Goal: Check status: Check status

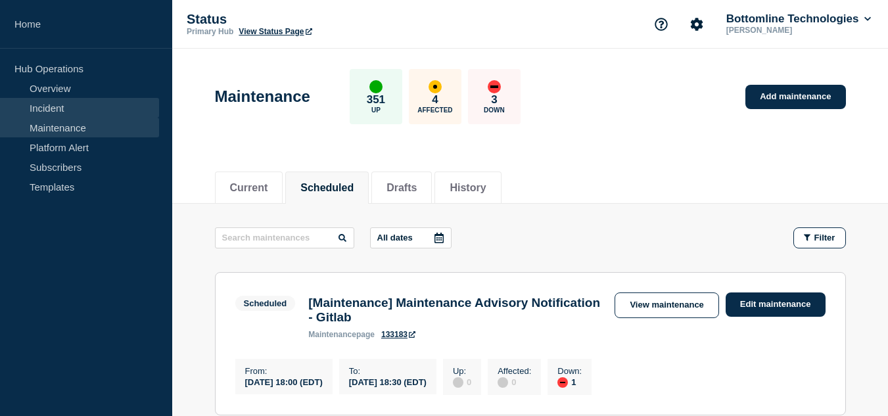
click at [62, 99] on link "Incident" at bounding box center [79, 108] width 159 height 20
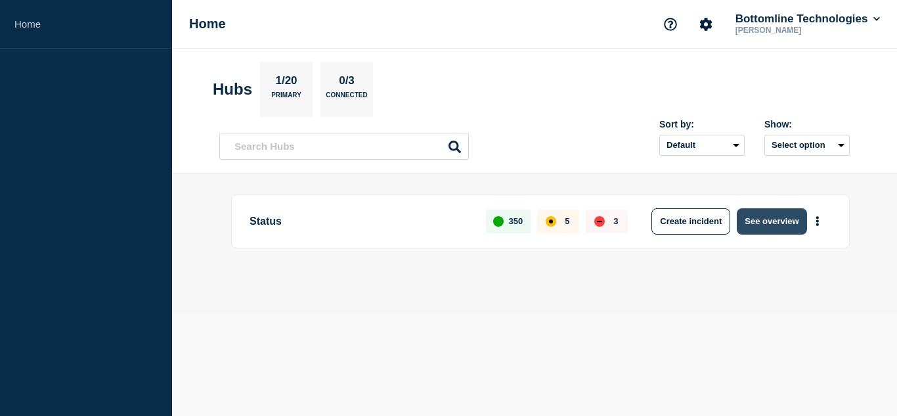
click at [758, 221] on button "See overview" at bounding box center [772, 221] width 70 height 26
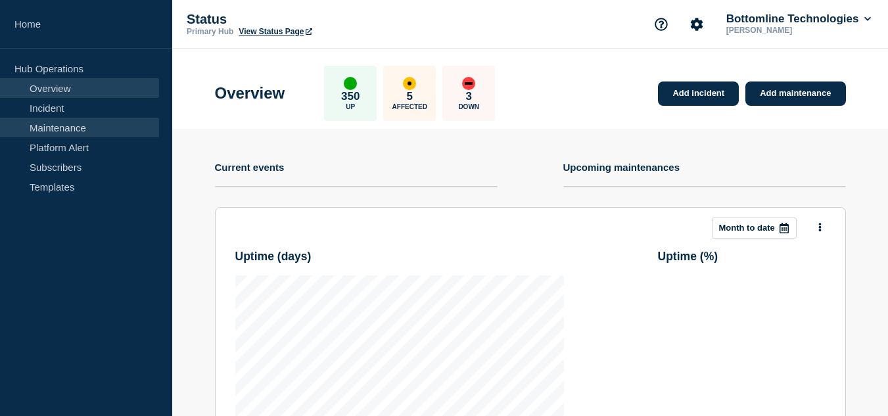
click at [79, 127] on link "Maintenance" at bounding box center [79, 128] width 159 height 20
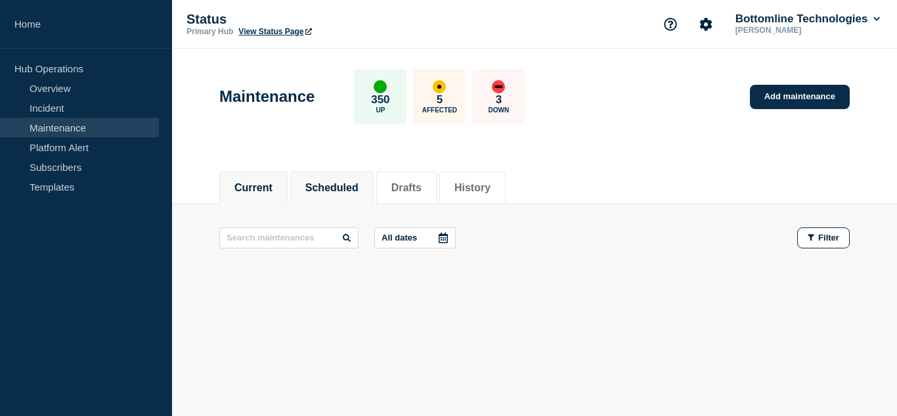
click at [348, 191] on button "Scheduled" at bounding box center [331, 188] width 53 height 12
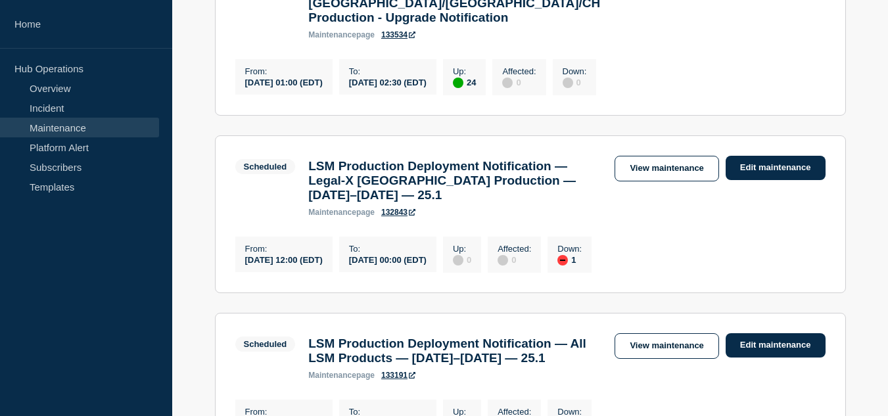
scroll to position [197, 0]
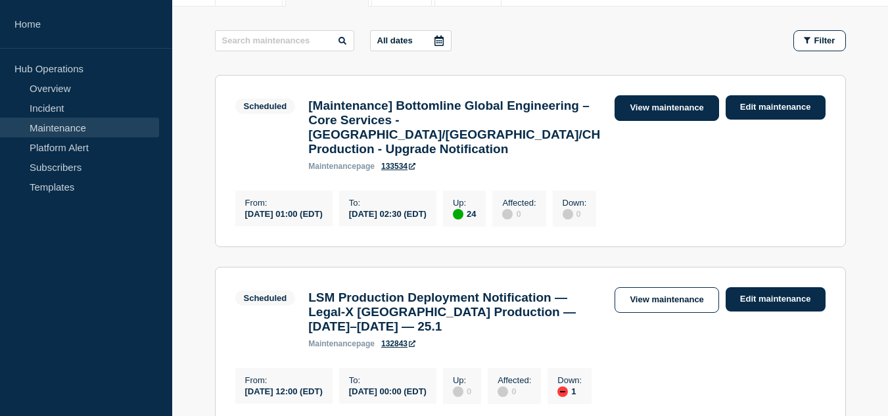
click at [636, 112] on link "View maintenance" at bounding box center [666, 108] width 104 height 26
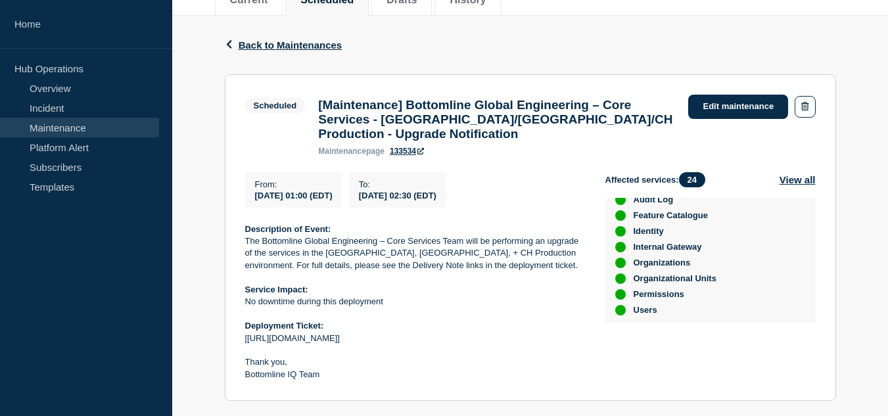
scroll to position [57, 0]
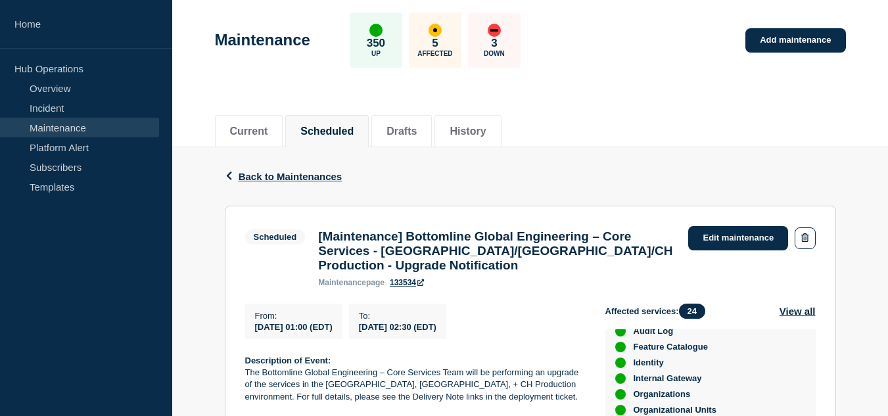
click at [143, 309] on aside "Home Hub Operations Overview Incident Maintenance Platform Alert Subscribers Te…" at bounding box center [86, 208] width 172 height 416
